Goal: Register for event/course

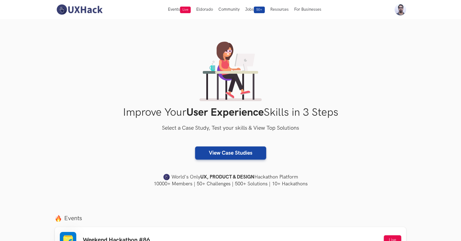
scroll to position [66, 0]
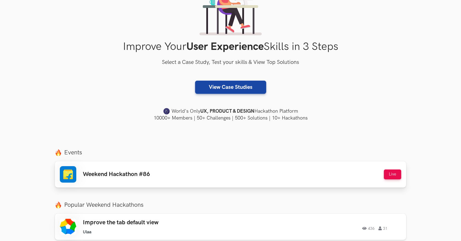
click at [143, 176] on h3 "Weekend Hackathon #86" at bounding box center [116, 174] width 67 height 7
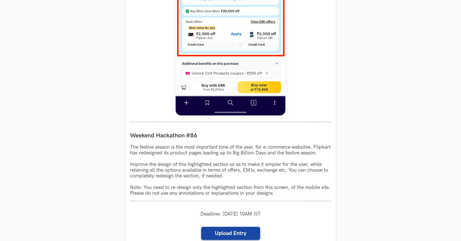
scroll to position [379, 0]
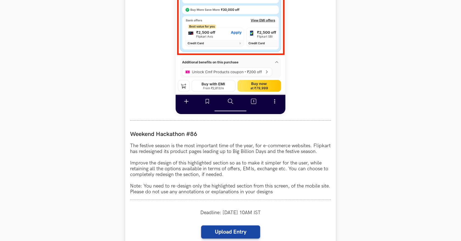
click at [208, 159] on p "The festive season is the most important time of the year, for e-commerce websi…" at bounding box center [230, 169] width 201 height 52
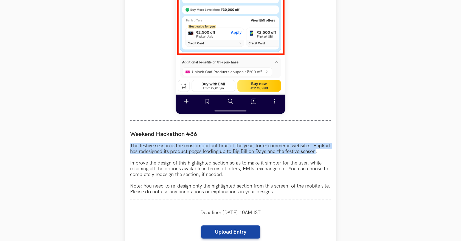
click at [208, 159] on p "The festive season is the most important time of the year, for e-commerce websi…" at bounding box center [230, 169] width 201 height 52
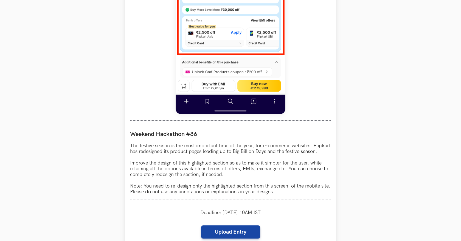
drag, startPoint x: 208, startPoint y: 159, endPoint x: 212, endPoint y: 143, distance: 16.6
click at [212, 143] on p "The festive season is the most important time of the year, for e-commerce websi…" at bounding box center [230, 169] width 201 height 52
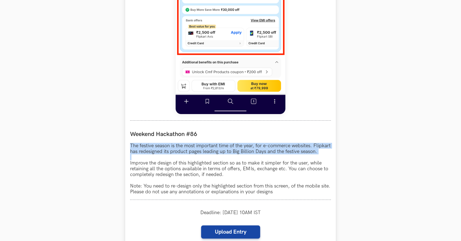
drag, startPoint x: 212, startPoint y: 143, endPoint x: 215, endPoint y: 184, distance: 40.7
click at [215, 184] on p "The festive season is the most important time of the year, for e-commerce websi…" at bounding box center [230, 169] width 201 height 52
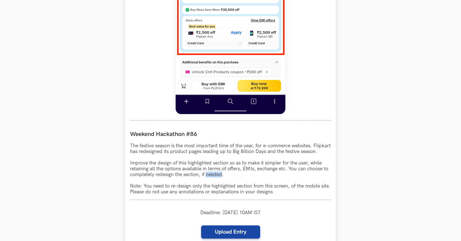
click at [215, 184] on p "The festive season is the most important time of the year, for e-commerce websi…" at bounding box center [230, 169] width 201 height 52
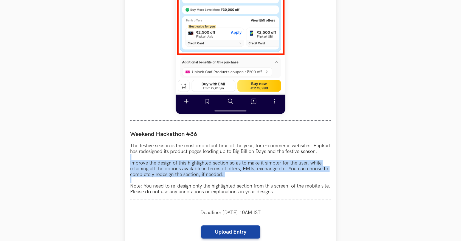
drag, startPoint x: 215, startPoint y: 184, endPoint x: 215, endPoint y: 198, distance: 14.3
click at [215, 195] on p "The festive season is the most important time of the year, for e-commerce websi…" at bounding box center [230, 169] width 201 height 52
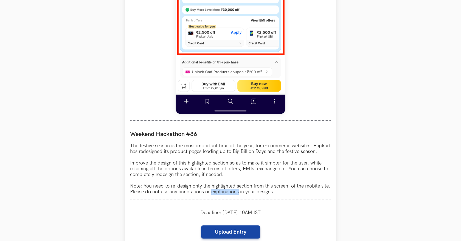
click at [215, 195] on p "The festive season is the most important time of the year, for e-commerce websi…" at bounding box center [230, 169] width 201 height 52
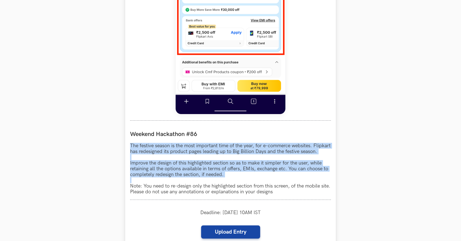
drag, startPoint x: 215, startPoint y: 198, endPoint x: 217, endPoint y: 150, distance: 48.3
click at [217, 150] on p "The festive season is the most important time of the year, for e-commerce websi…" at bounding box center [230, 169] width 201 height 52
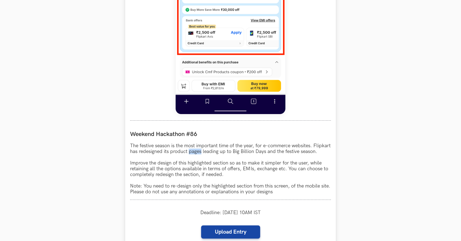
click at [217, 150] on p "The festive season is the most important time of the year, for e-commerce websi…" at bounding box center [230, 169] width 201 height 52
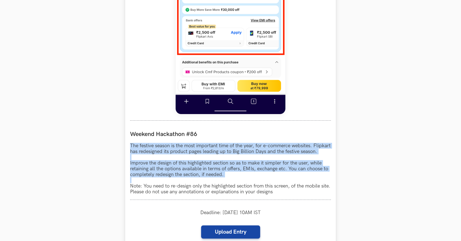
drag, startPoint x: 217, startPoint y: 150, endPoint x: 222, endPoint y: 206, distance: 56.5
click at [222, 200] on div "Weekend Hackathon #86 The festive season is the most important time of the year…" at bounding box center [230, 163] width 201 height 74
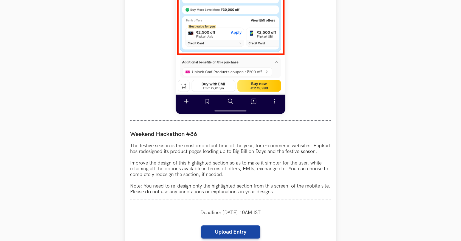
click at [222, 200] on div "Weekend Hackathon #86 The festive season is the most important time of the year…" at bounding box center [230, 163] width 201 height 74
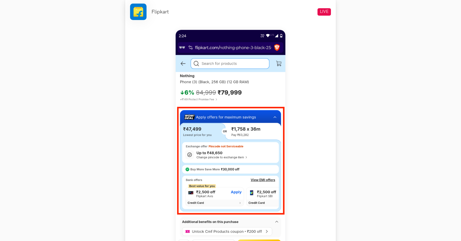
scroll to position [220, 0]
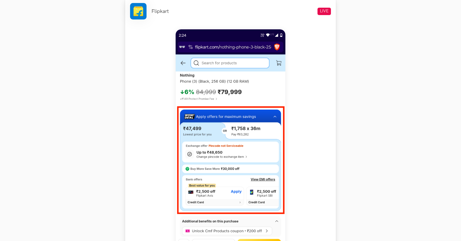
click at [222, 148] on img at bounding box center [231, 151] width 110 height 244
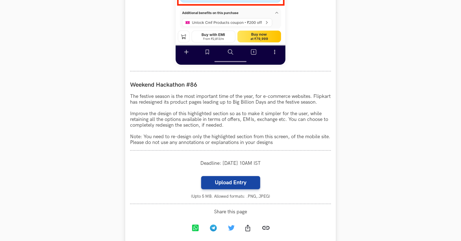
scroll to position [429, 0]
click at [223, 124] on p "The festive season is the most important time of the year, for e-commerce websi…" at bounding box center [230, 119] width 201 height 52
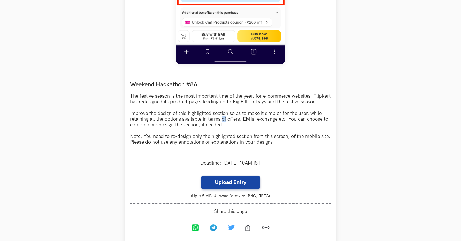
click at [223, 124] on p "The festive season is the most important time of the year, for e-commerce websi…" at bounding box center [230, 119] width 201 height 52
click at [202, 127] on p "The festive season is the most important time of the year, for e-commerce websi…" at bounding box center [230, 119] width 201 height 52
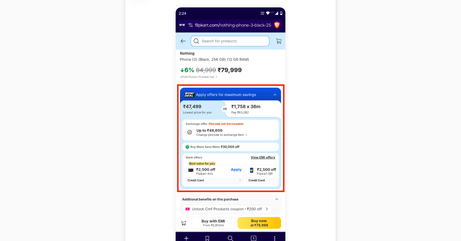
scroll to position [244, 0]
